Goal: Transaction & Acquisition: Purchase product/service

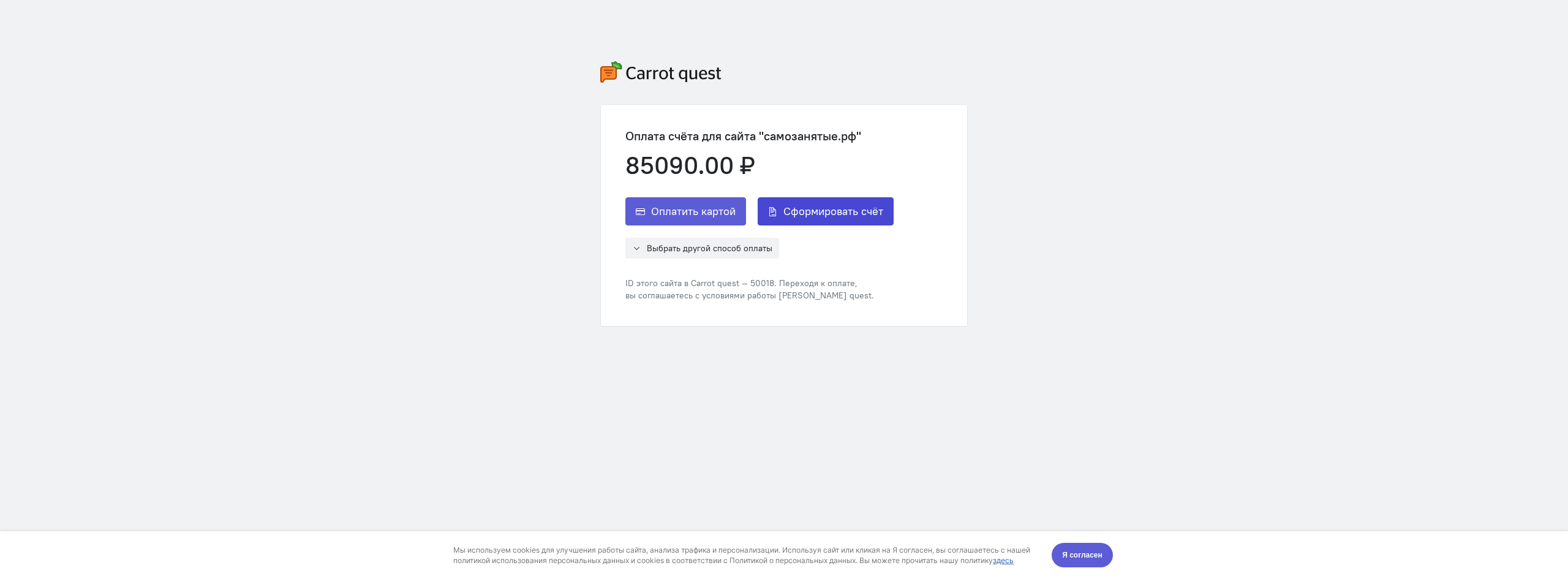
click at [835, 221] on button "Сформировать счёт" at bounding box center [826, 211] width 136 height 28
click at [804, 225] on button "Сформировать счёт" at bounding box center [826, 211] width 136 height 28
